Goal: Task Accomplishment & Management: Use online tool/utility

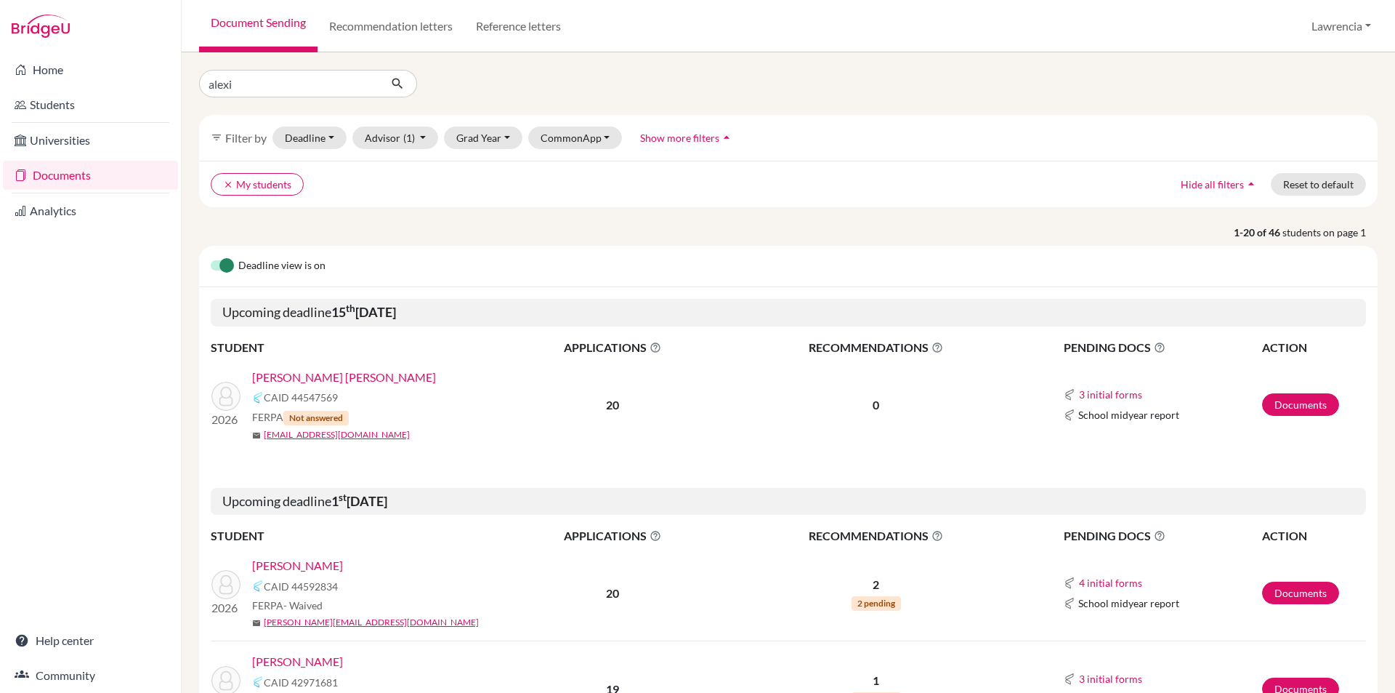
type input "[PERSON_NAME]"
click button "submit" at bounding box center [398, 84] width 39 height 28
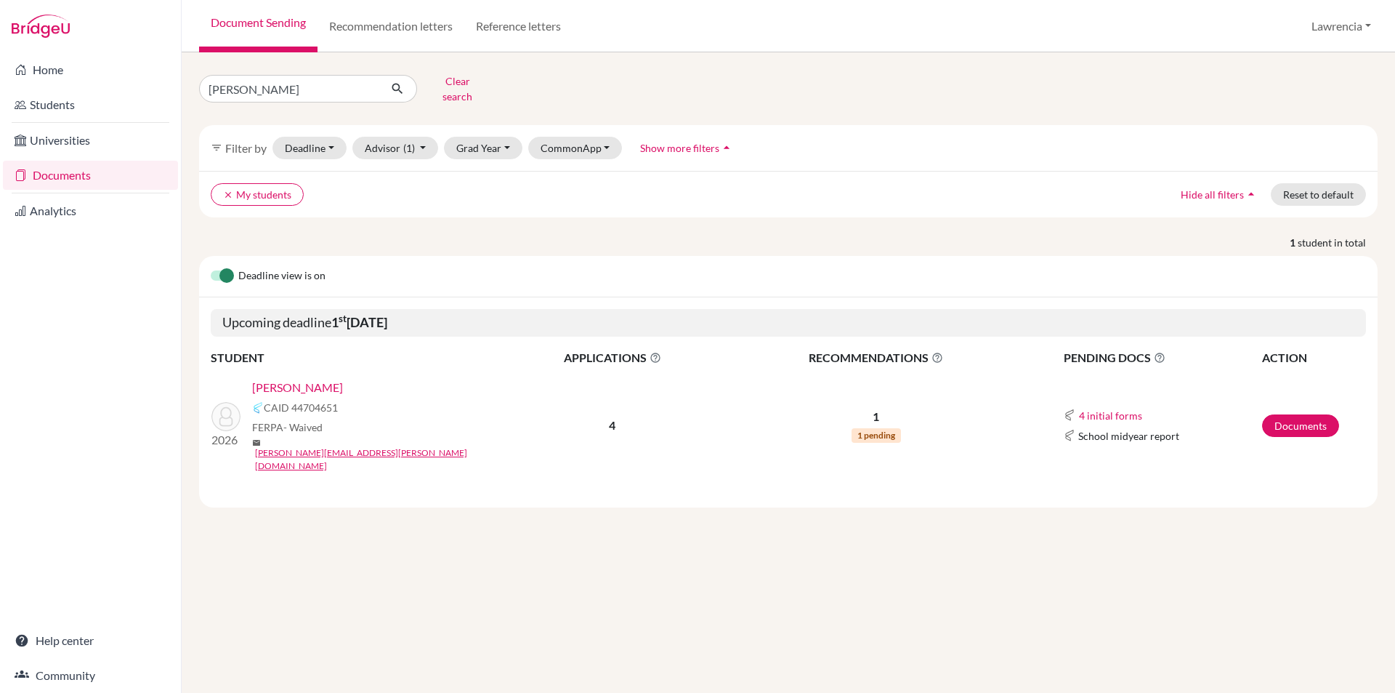
click at [296, 379] on link "[PERSON_NAME]" at bounding box center [297, 387] width 91 height 17
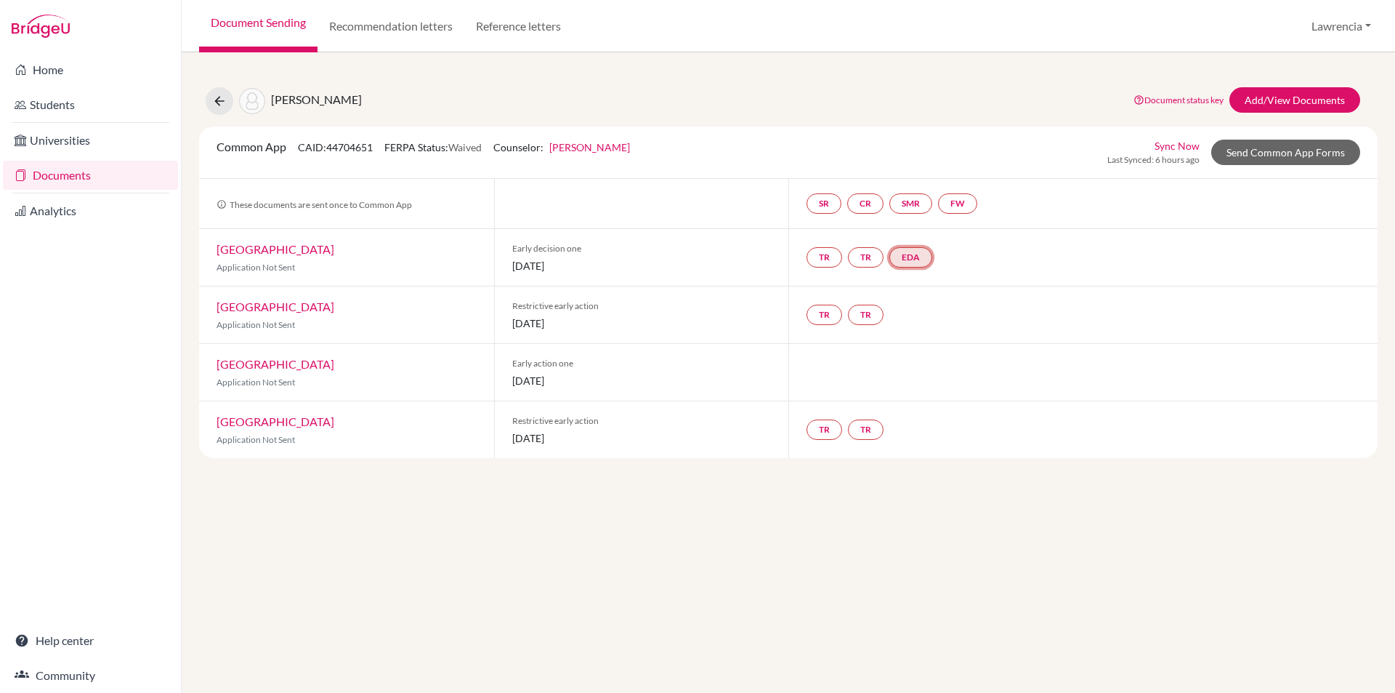
click at [926, 263] on link "EDA" at bounding box center [911, 257] width 43 height 20
click at [711, 215] on div at bounding box center [641, 203] width 295 height 49
click at [216, 102] on icon at bounding box center [219, 101] width 15 height 15
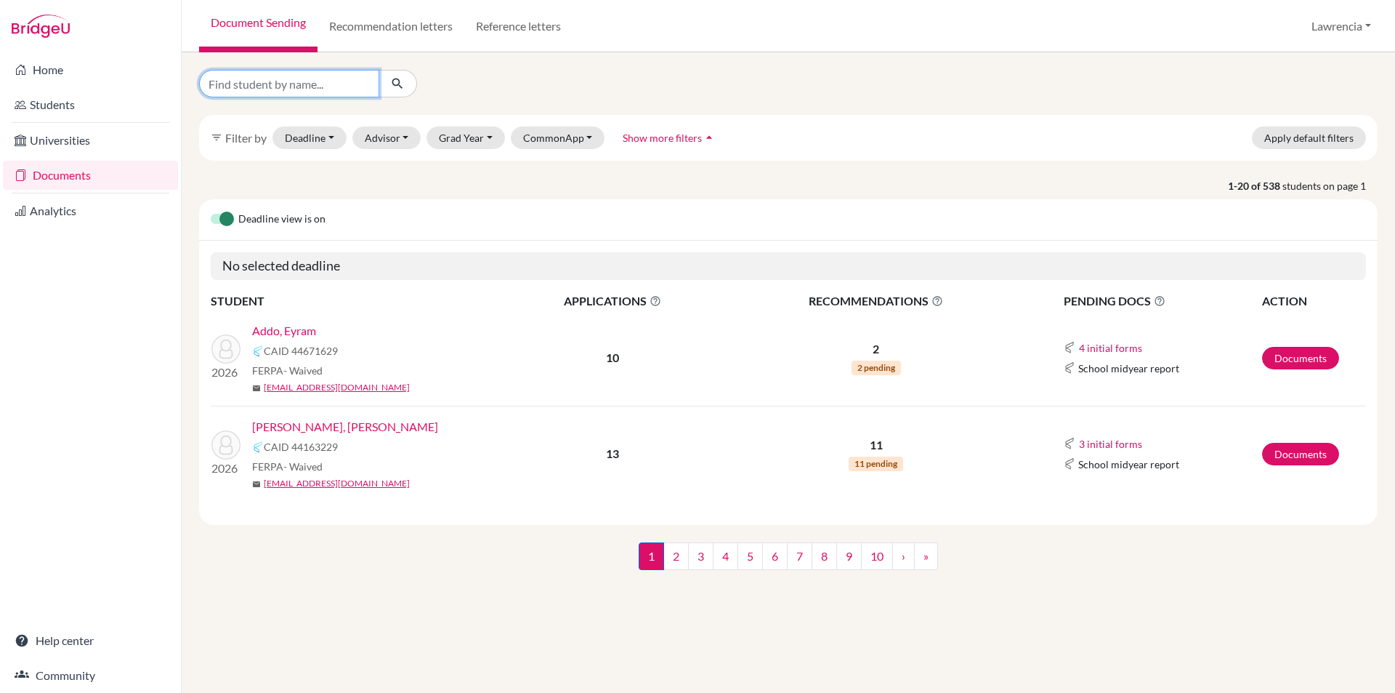
click at [275, 88] on input "Find student by name..." at bounding box center [289, 84] width 180 height 28
type input "[PERSON_NAME]"
click button "submit" at bounding box center [398, 84] width 39 height 28
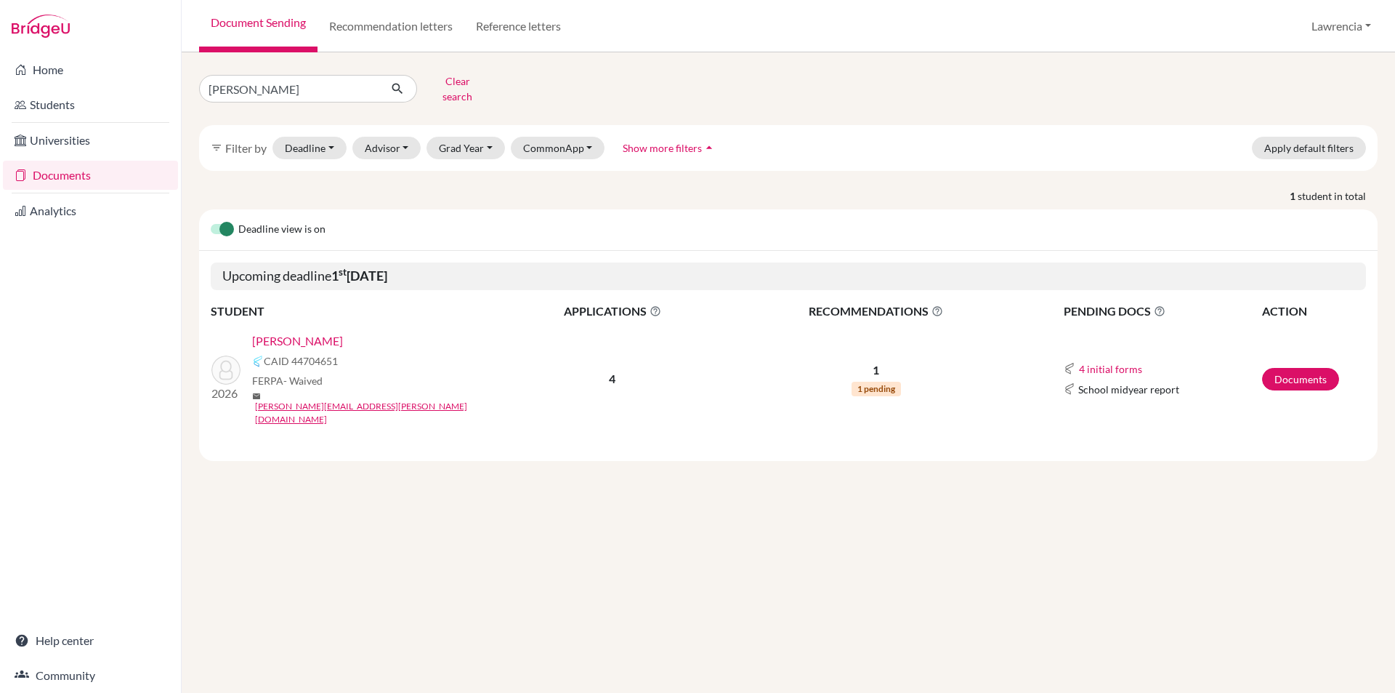
click at [1291, 370] on td "Documents" at bounding box center [1314, 378] width 105 height 117
click at [1293, 368] on link "Documents" at bounding box center [1300, 379] width 77 height 23
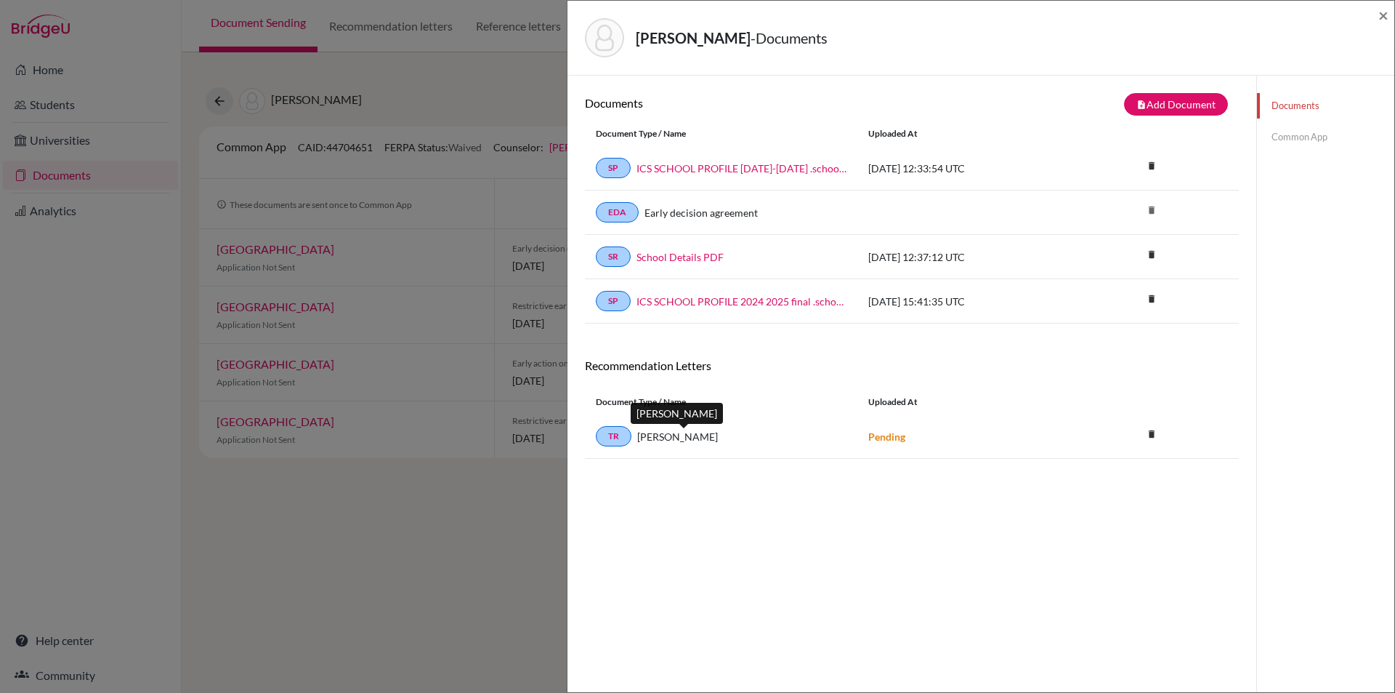
click at [679, 442] on span "[PERSON_NAME]" at bounding box center [677, 436] width 81 height 15
click at [611, 439] on link "TR" at bounding box center [614, 436] width 36 height 20
